Goal: Task Accomplishment & Management: Use online tool/utility

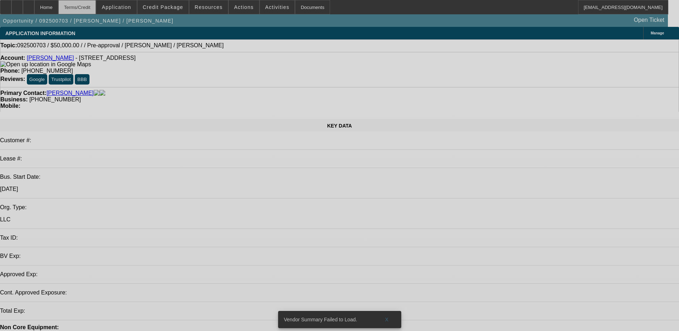
select select "0"
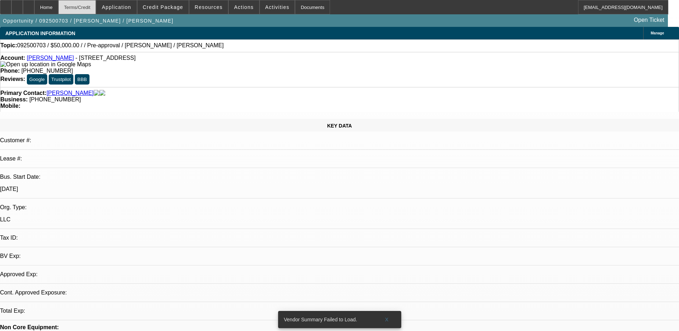
select select "2"
select select "0.1"
select select "4"
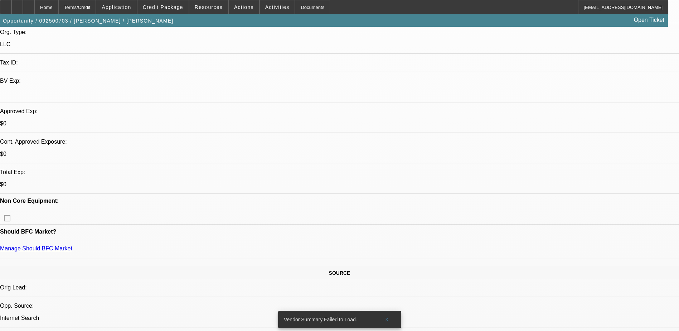
scroll to position [179, 0]
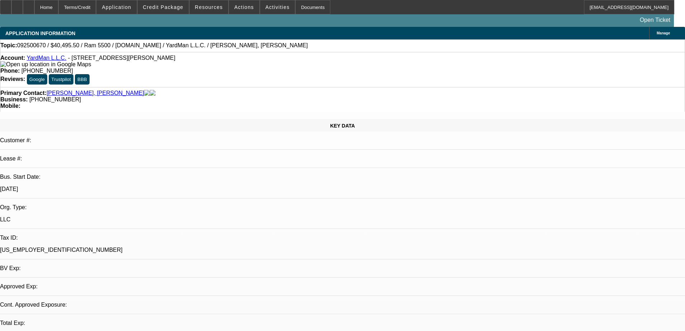
select select "0.1"
select select "2"
select select "0.1"
select select "4"
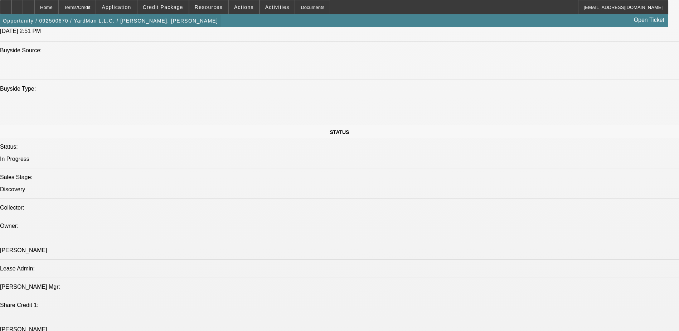
scroll to position [573, 0]
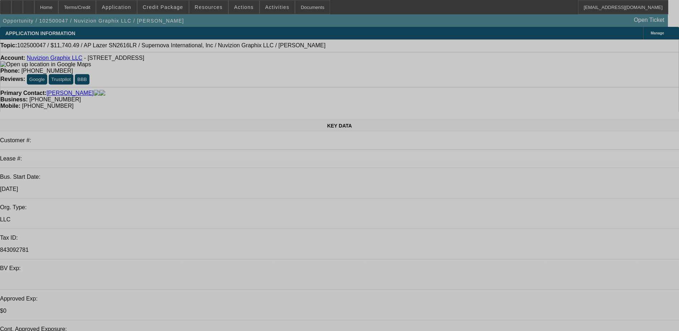
select select "0"
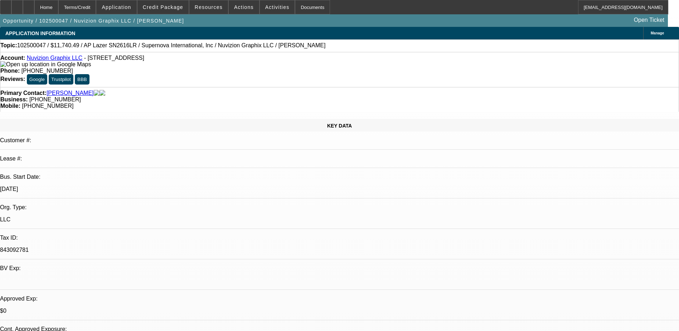
select select "0"
select select "0.1"
select select "0"
select select "0.1"
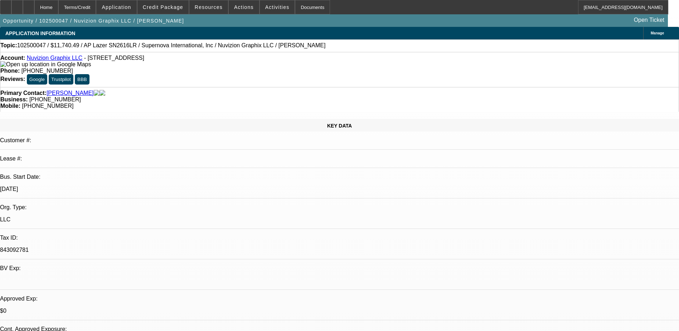
select select "0"
select select "0.1"
select select "0"
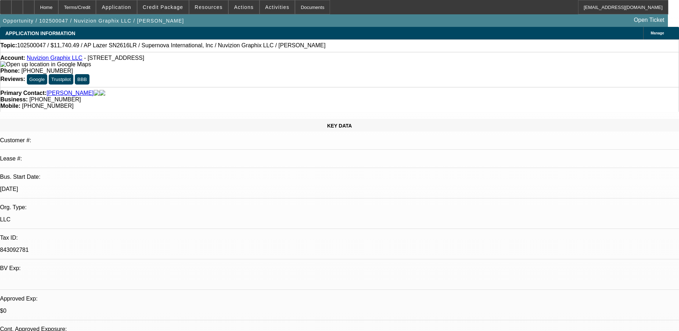
select select "0"
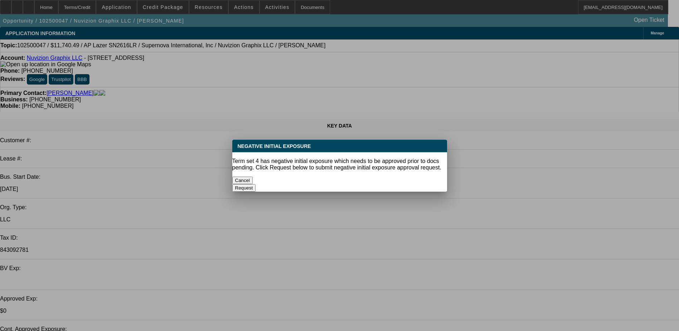
select select "1"
select select "5"
select select "1"
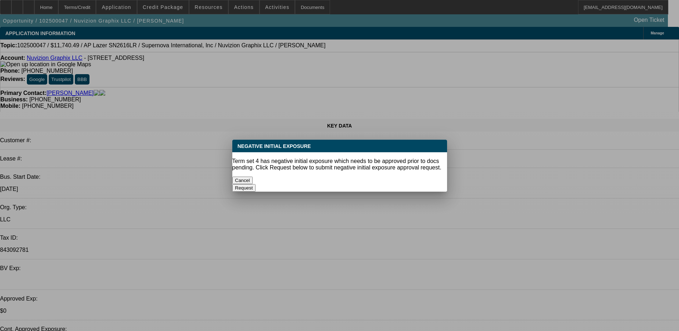
select select "5"
select select "1"
select select "6"
select select "1"
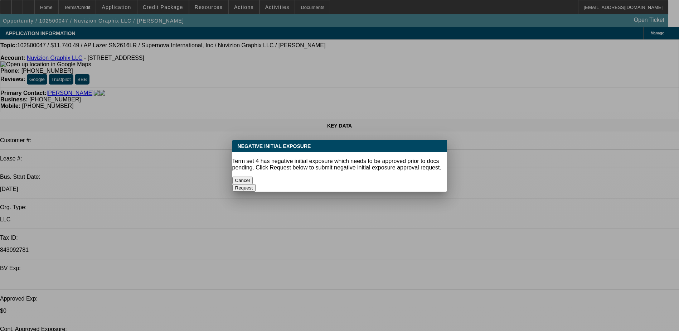
select select "1"
select select "6"
click at [253, 177] on button "Cancel" at bounding box center [242, 181] width 21 height 8
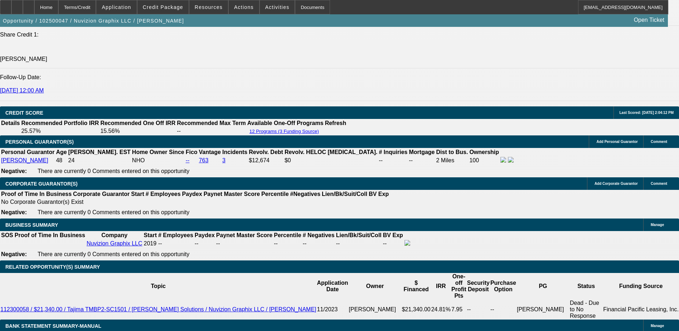
scroll to position [1003, 0]
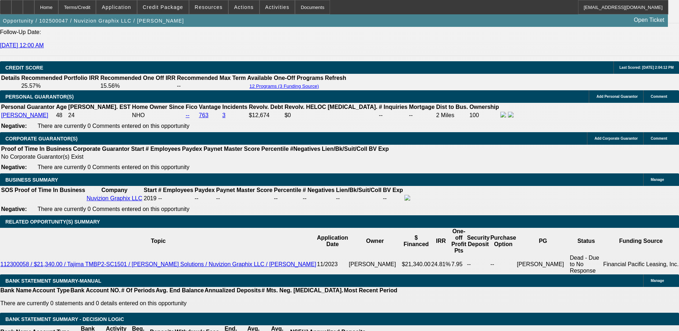
drag, startPoint x: 155, startPoint y: 134, endPoint x: 174, endPoint y: 134, distance: 18.3
type input "UNKNOWN"
type input "1"
type input "$331.18"
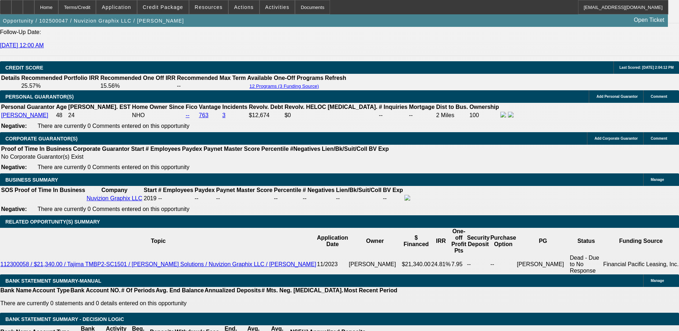
type input "17"
type input "$418.58"
type input "17"
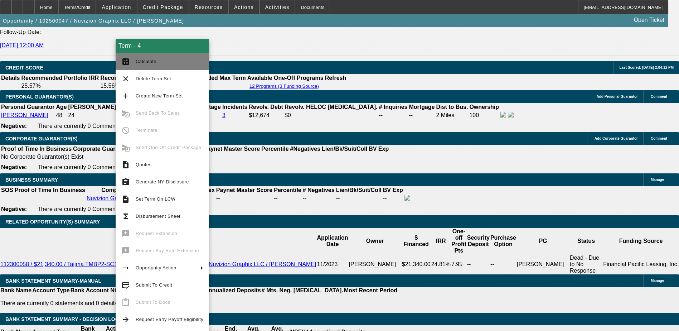
click at [149, 57] on span "Calculate" at bounding box center [170, 61] width 68 height 9
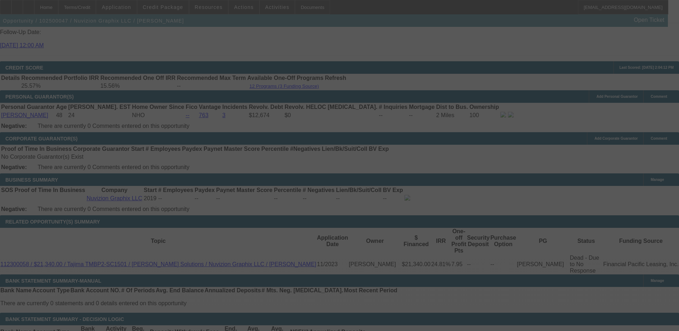
select select "0"
select select "0.1"
select select "5"
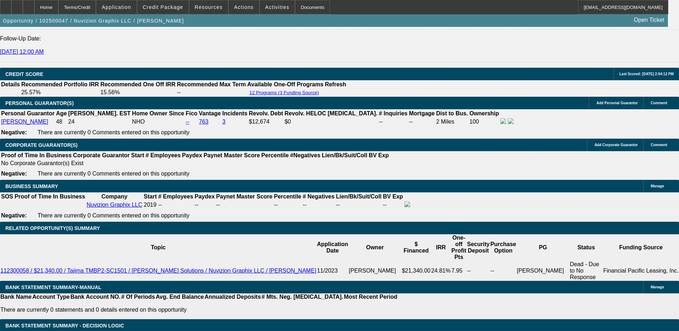
drag, startPoint x: 134, startPoint y: 85, endPoint x: 156, endPoint y: 84, distance: 21.9
type input "$500.00"
type input "UNKNOWN"
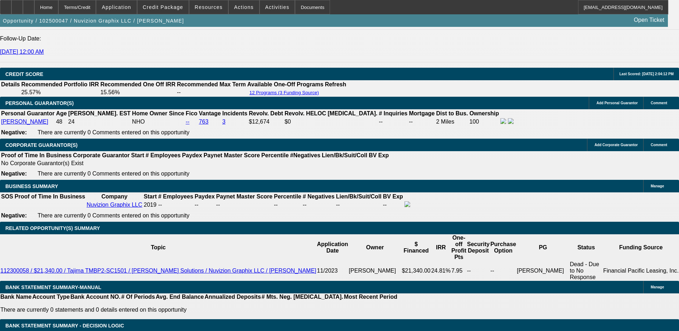
type input "$400.75"
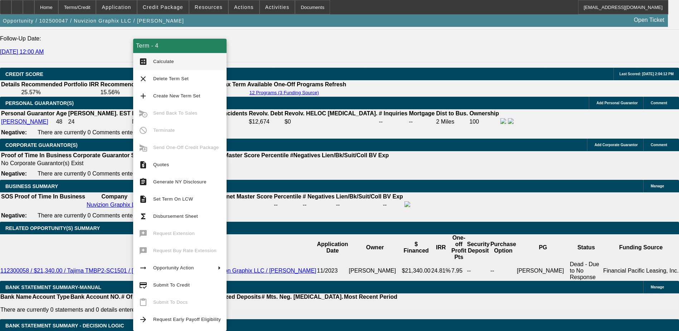
drag, startPoint x: 105, startPoint y: 61, endPoint x: 109, endPoint y: 61, distance: 4.3
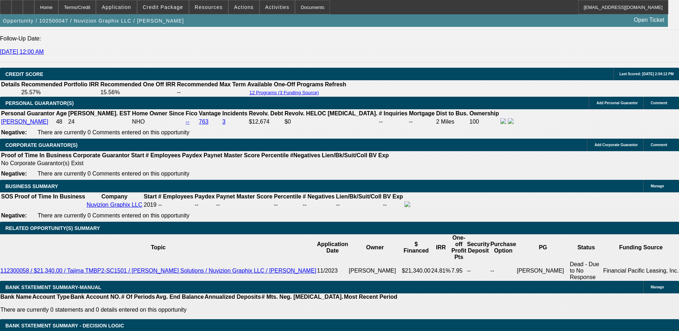
drag, startPoint x: 132, startPoint y: 82, endPoint x: 161, endPoint y: 86, distance: 29.2
type input "$1,000.00"
type input "$382.93"
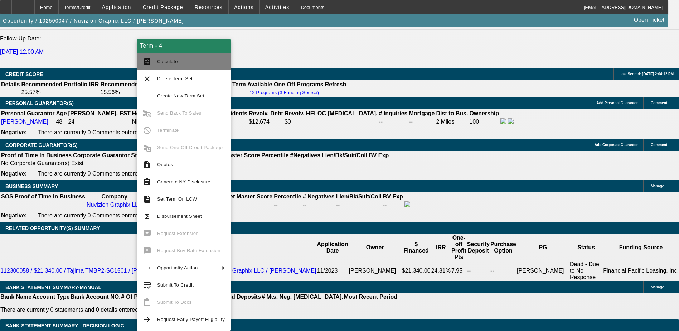
click at [170, 61] on span "Calculate" at bounding box center [167, 61] width 21 height 5
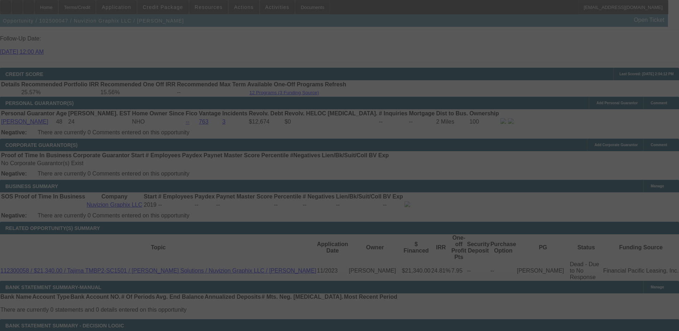
select select "0"
select select "0.1"
select select "5"
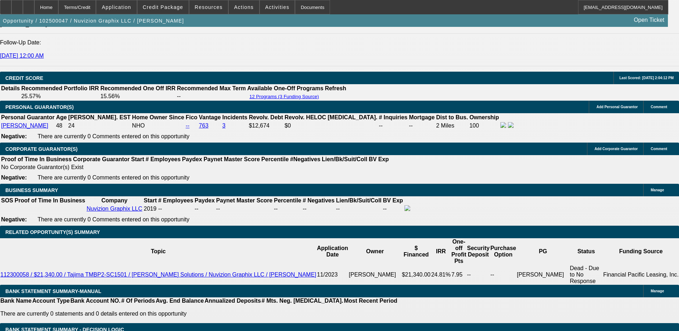
drag, startPoint x: 135, startPoint y: 87, endPoint x: 165, endPoint y: 90, distance: 30.2
type input "$0.00"
type input "UNKNOWN"
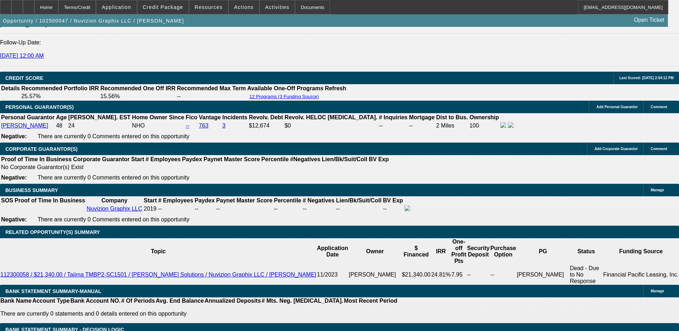
type input "$418.58"
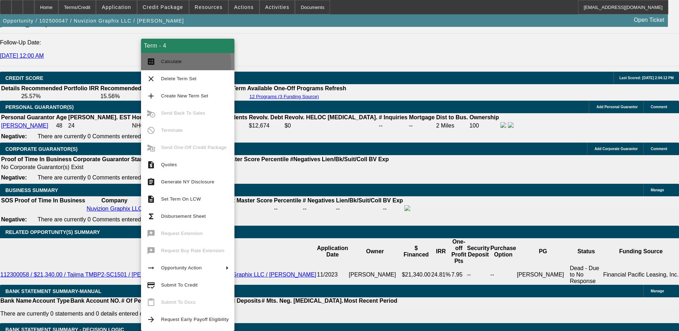
click at [179, 65] on span "Calculate" at bounding box center [195, 61] width 68 height 9
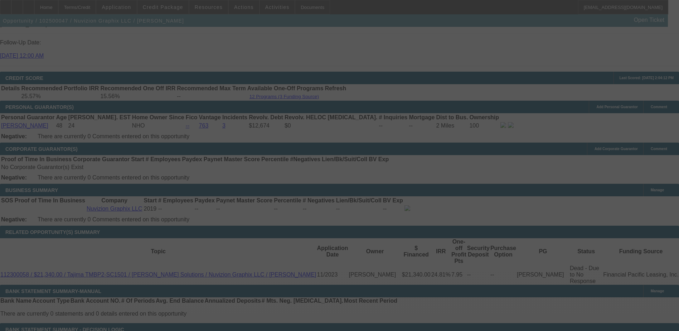
select select "0"
select select "0.1"
select select "5"
